Goal: Book appointment/travel/reservation

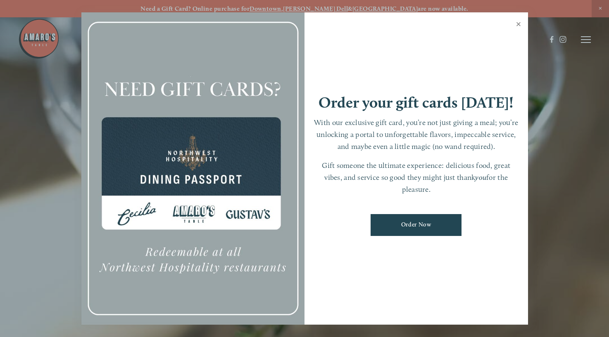
click at [517, 24] on link "Close" at bounding box center [518, 25] width 16 height 23
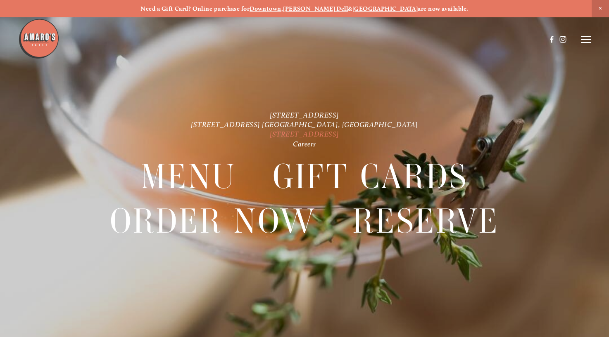
click at [278, 133] on link "[STREET_ADDRESS]" at bounding box center [304, 134] width 69 height 9
click at [584, 40] on line at bounding box center [586, 40] width 10 height 0
click at [535, 39] on span "Reserve" at bounding box center [534, 39] width 19 height 7
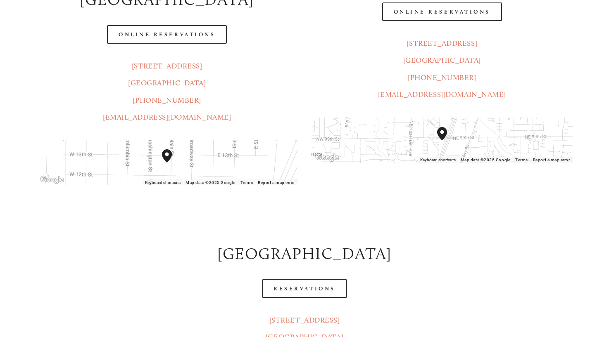
scroll to position [224, 0]
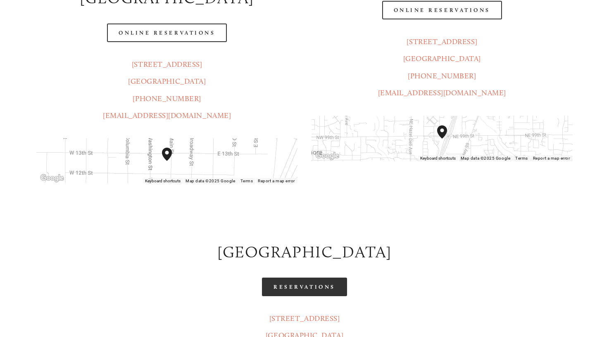
click at [301, 278] on link "Reservations" at bounding box center [304, 287] width 85 height 19
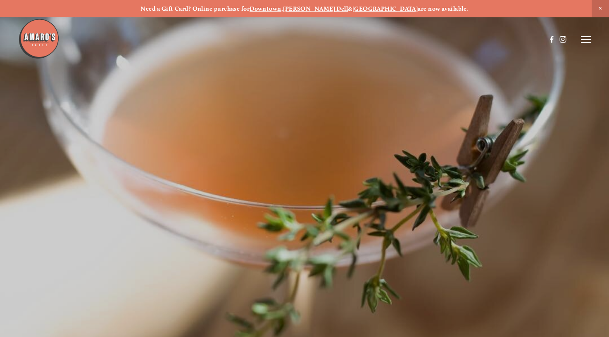
scroll to position [3, 0]
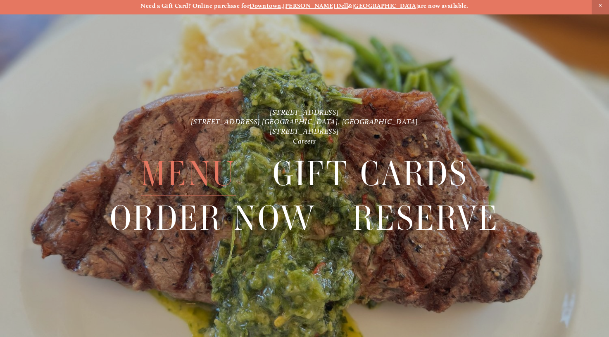
click at [174, 182] on span "Menu" at bounding box center [188, 174] width 95 height 44
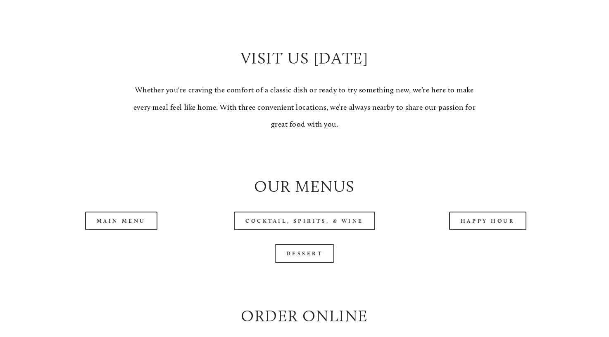
scroll to position [709, 0]
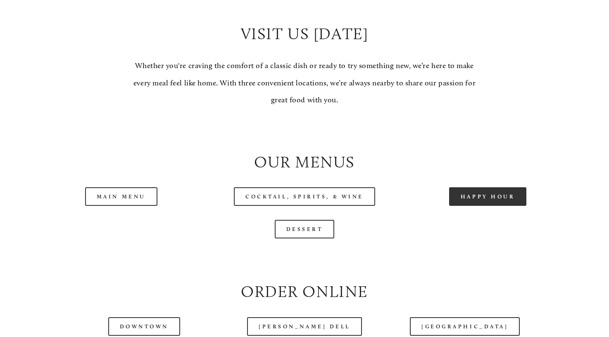
click at [479, 206] on link "Happy Hour" at bounding box center [488, 197] width 78 height 19
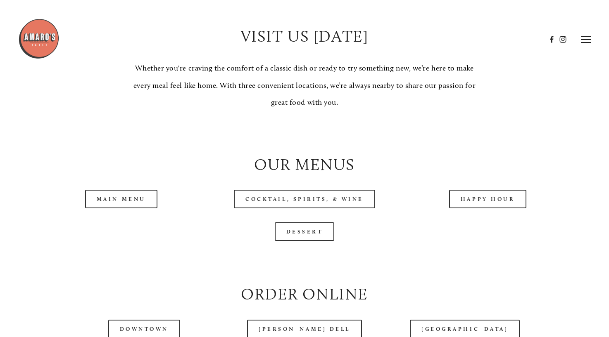
scroll to position [707, 0]
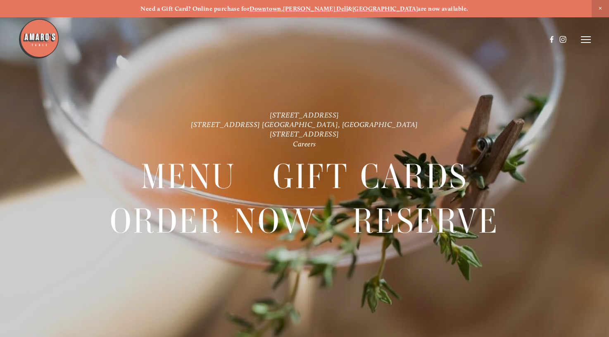
click at [587, 40] on line at bounding box center [586, 40] width 10 height 0
click at [538, 40] on span "Reserve" at bounding box center [534, 39] width 19 height 7
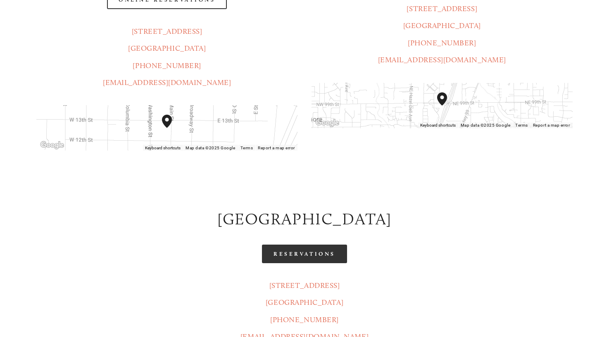
scroll to position [258, 0]
click at [304, 245] on link "Reservations" at bounding box center [304, 254] width 85 height 19
